Goal: Navigation & Orientation: Find specific page/section

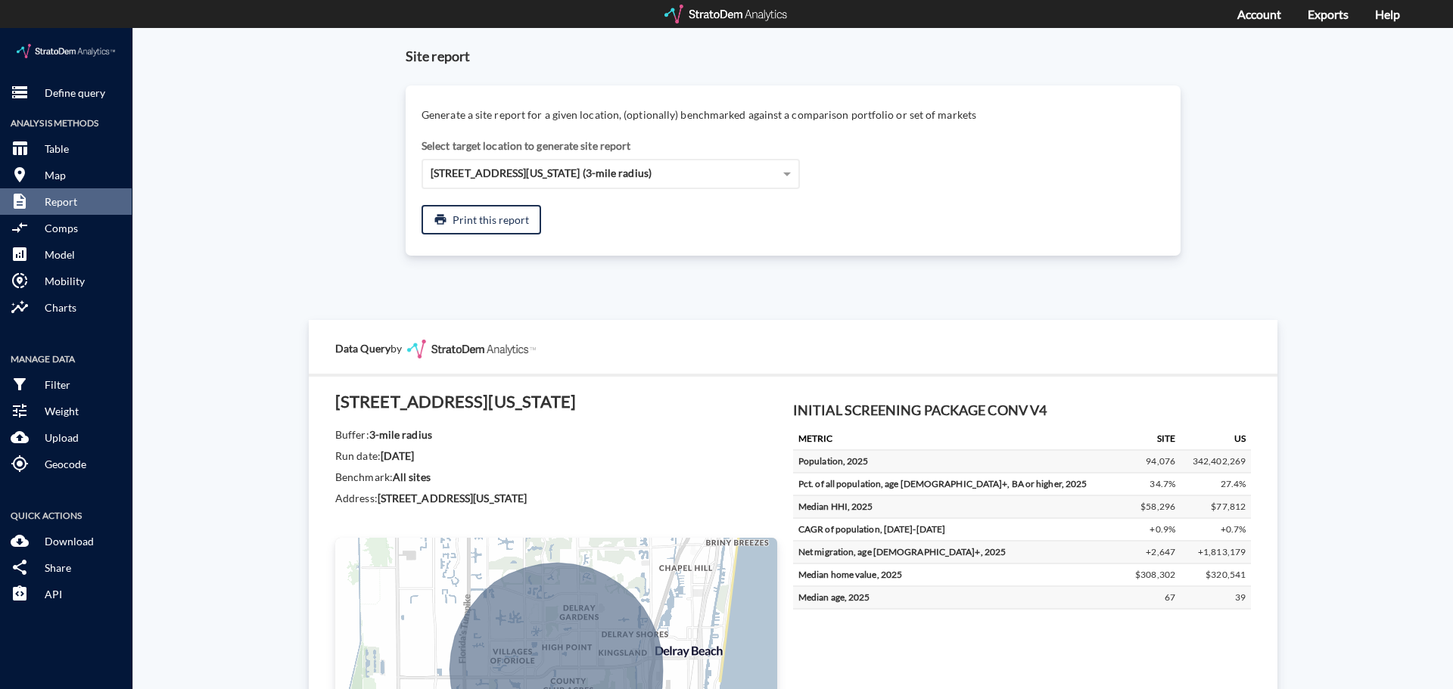
scroll to position [377, 0]
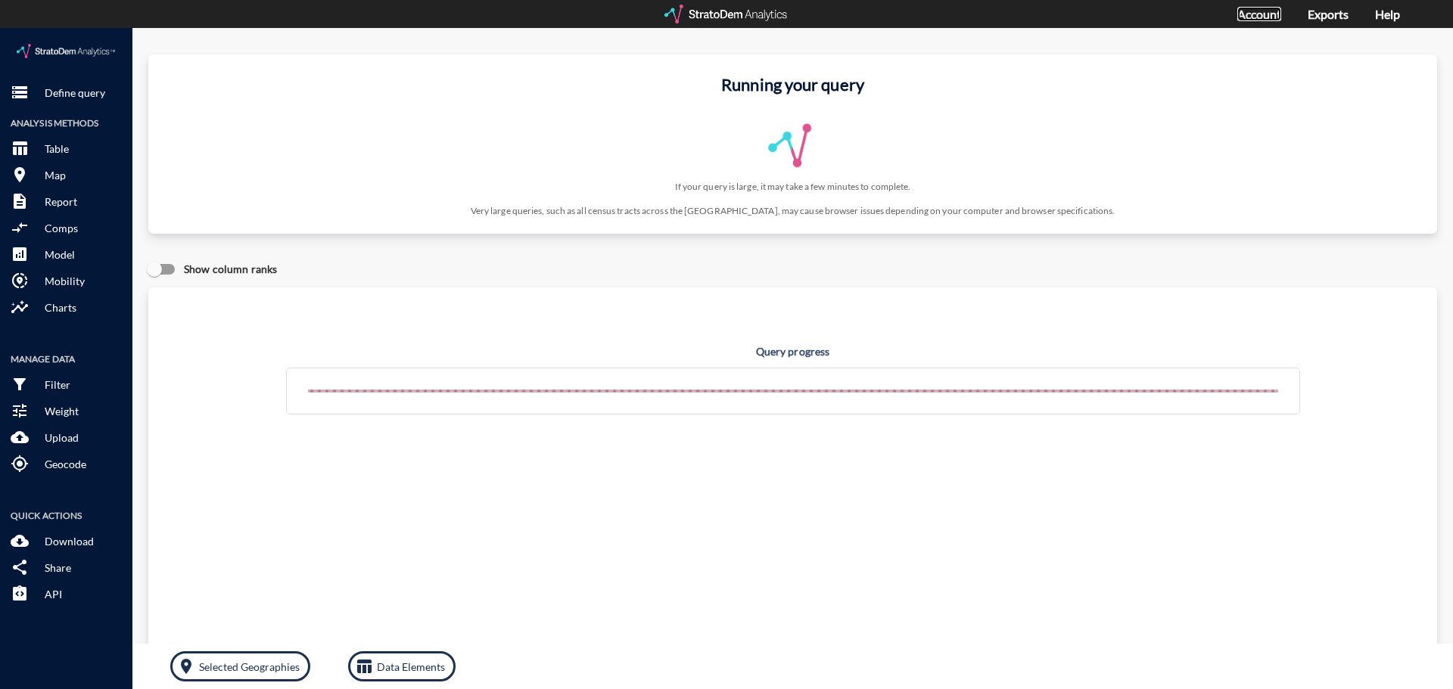
click at [1259, 15] on link "Account" at bounding box center [1259, 14] width 44 height 14
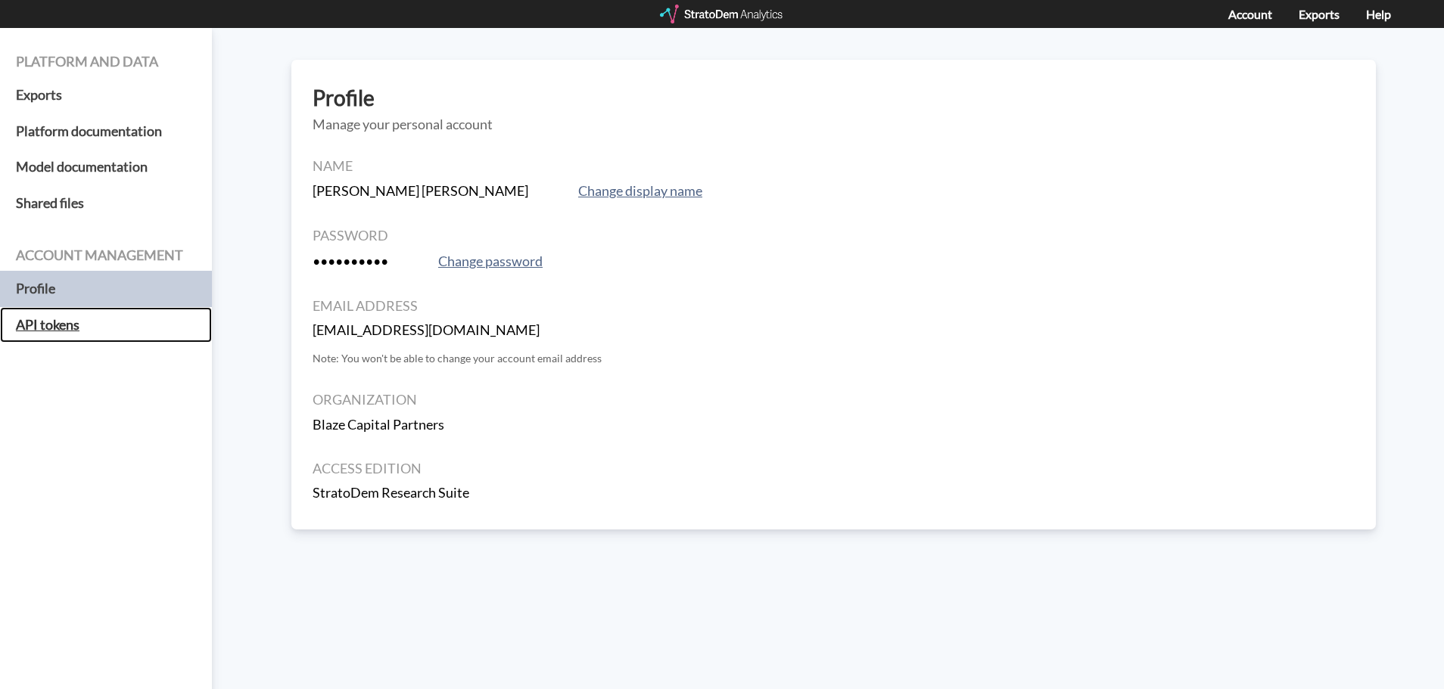
click at [62, 324] on h5 "API tokens" at bounding box center [106, 325] width 212 height 36
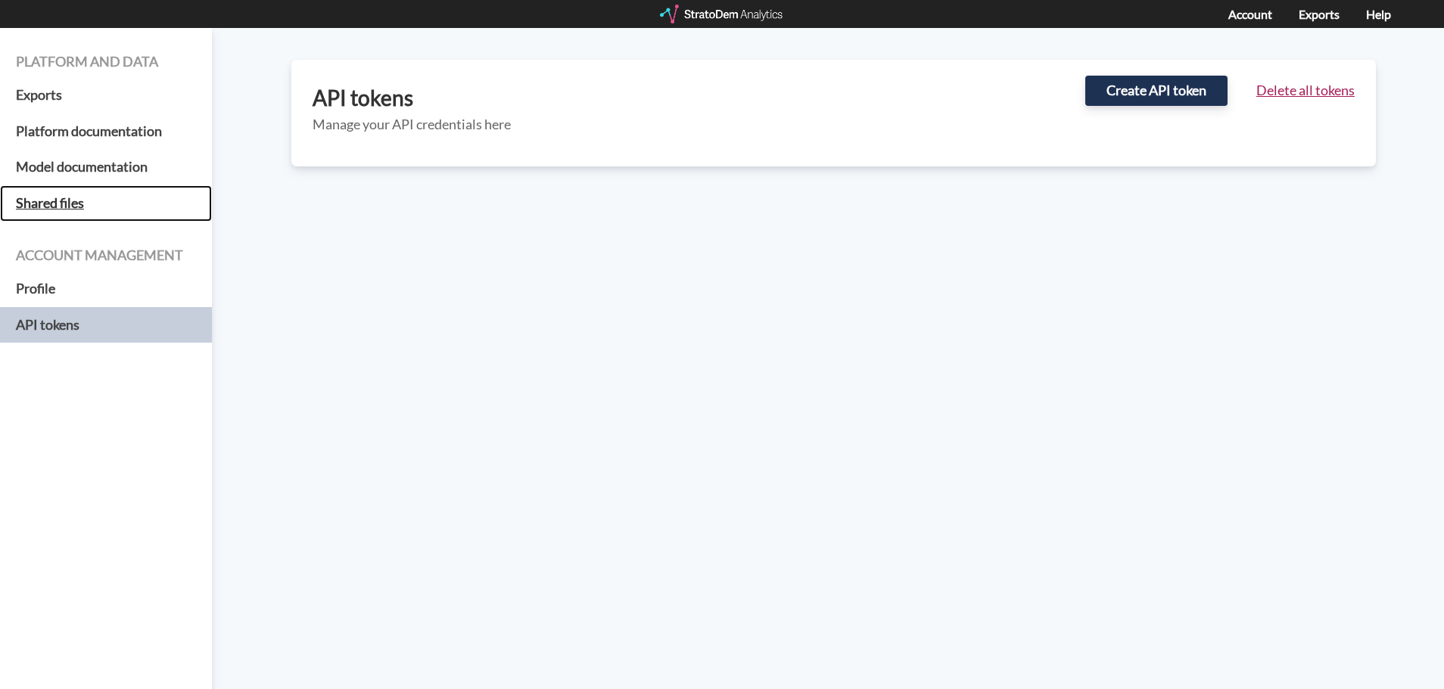
click at [47, 208] on h5 "Shared files" at bounding box center [106, 203] width 212 height 36
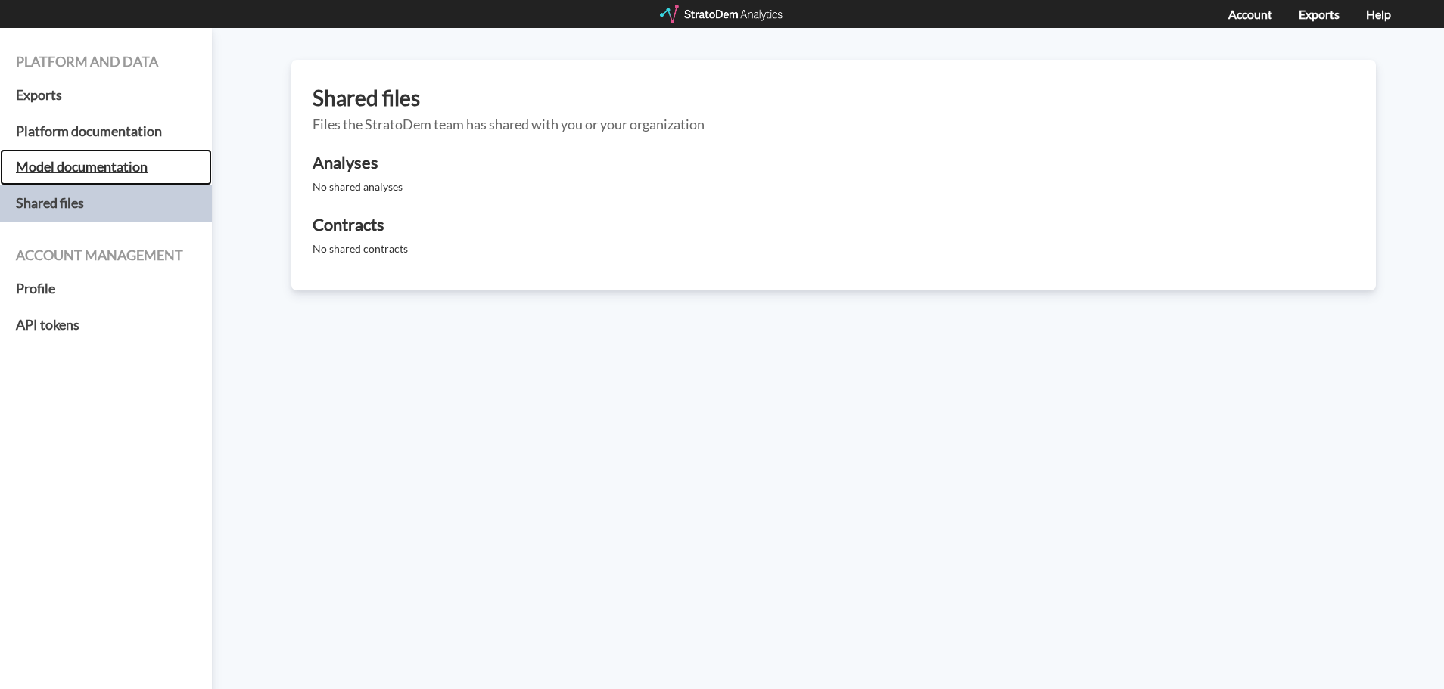
click at [104, 160] on h5 "Model documentation" at bounding box center [106, 167] width 212 height 36
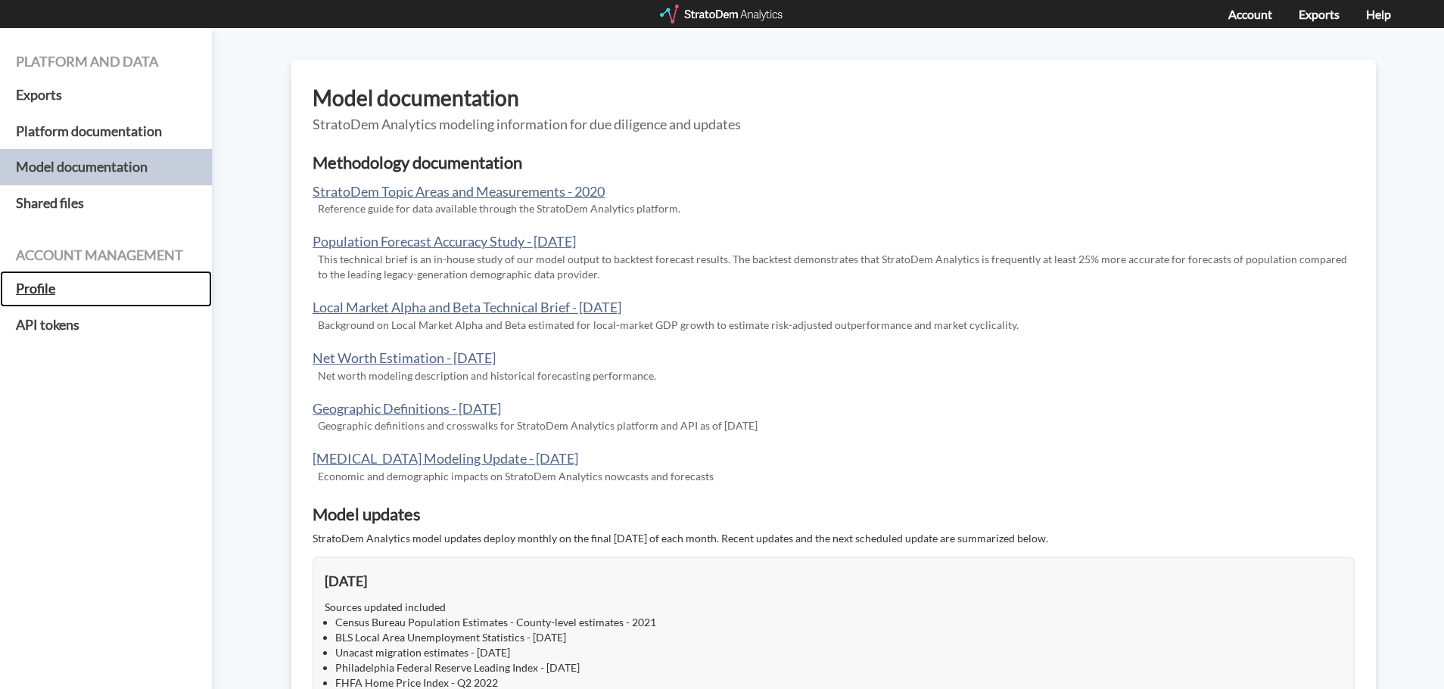
click at [44, 288] on h5 "Profile" at bounding box center [106, 289] width 212 height 36
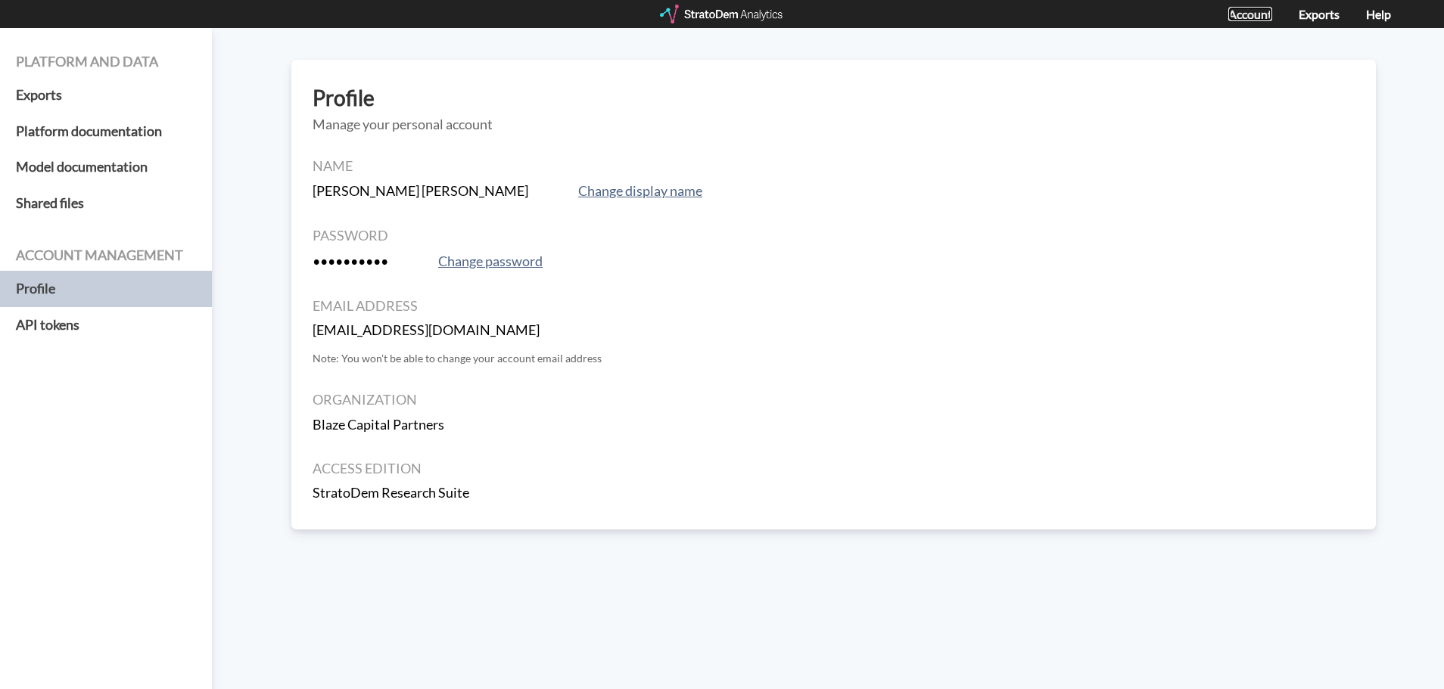
click at [1255, 12] on link "Account" at bounding box center [1250, 14] width 44 height 14
click at [719, 10] on div at bounding box center [722, 14] width 125 height 19
